Goal: Check status

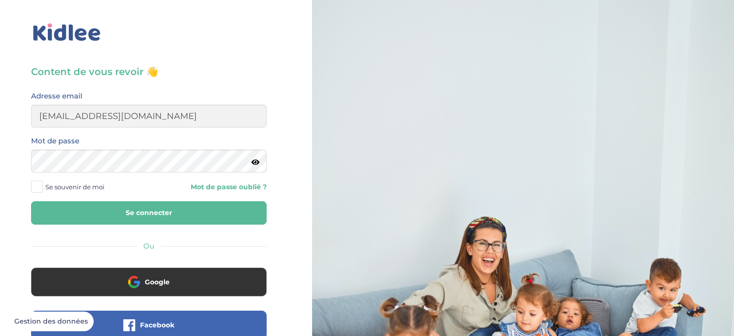
click at [61, 190] on span "Se souvenir de moi" at bounding box center [74, 187] width 59 height 12
click at [0, 0] on input "Se souvenir de moi" at bounding box center [0, 0] width 0 height 0
click at [134, 215] on button "Se connecter" at bounding box center [148, 212] width 235 height 23
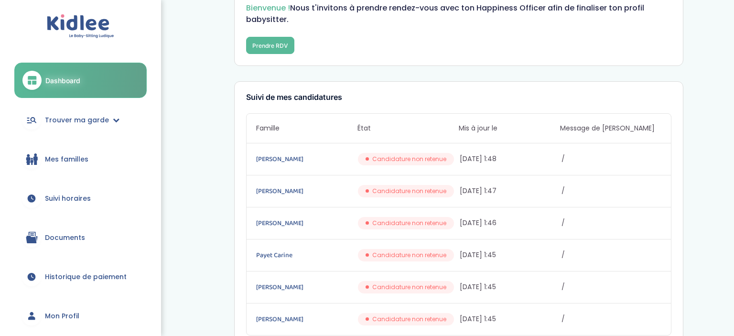
scroll to position [176, 0]
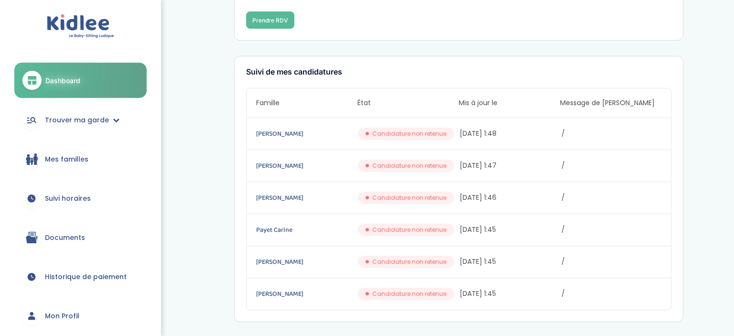
click at [74, 270] on link "Historique de paiement" at bounding box center [80, 276] width 132 height 34
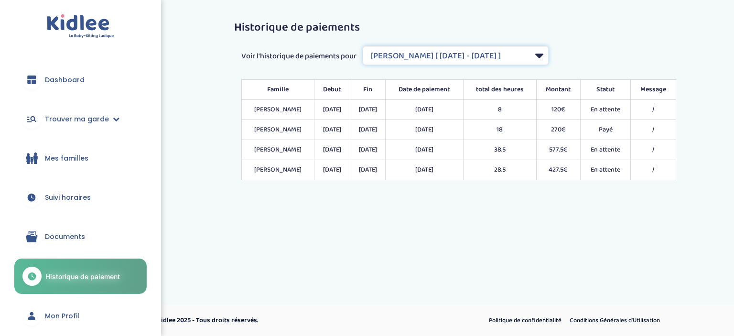
click at [363, 46] on select "Filtrer par Contrat [PERSON_NAME] [ [DATE] - [DATE] ] [PERSON_NAME] [ [DATE] - …" at bounding box center [456, 55] width 186 height 19
select select "1722"
click option "Windsor [PERSON_NAME] [ [DATE] - [DATE] ]" at bounding box center [0, 0] width 0 height 0
